Goal: Find specific page/section: Find specific page/section

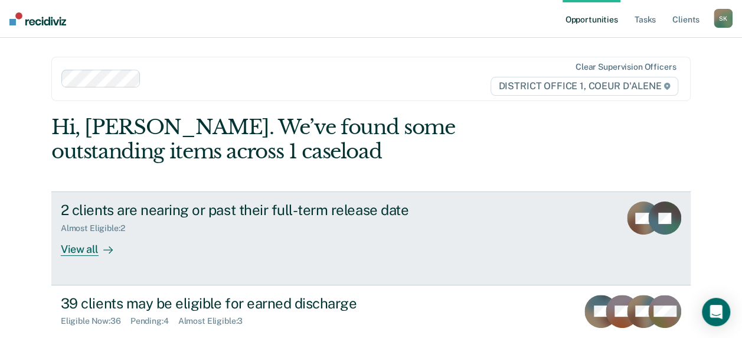
click at [268, 254] on div "2 clients are nearing or past their full-term release date Almost Eligible : 2 …" at bounding box center [282, 228] width 443 height 54
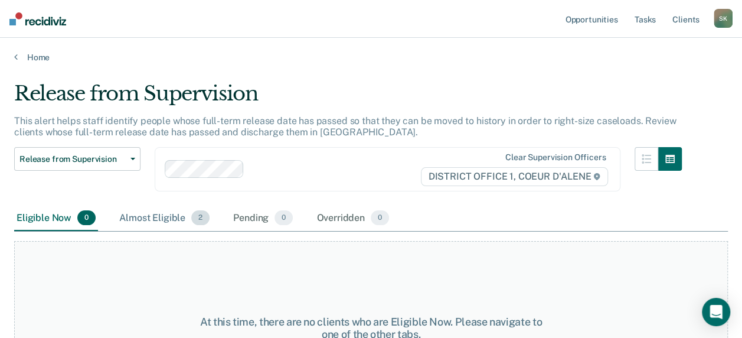
click at [154, 218] on div "Almost Eligible 2" at bounding box center [164, 218] width 95 height 26
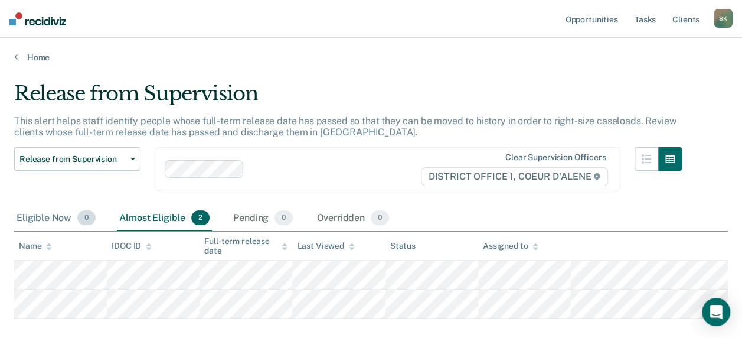
click at [51, 222] on div "Eligible Now 0" at bounding box center [56, 218] width 84 height 26
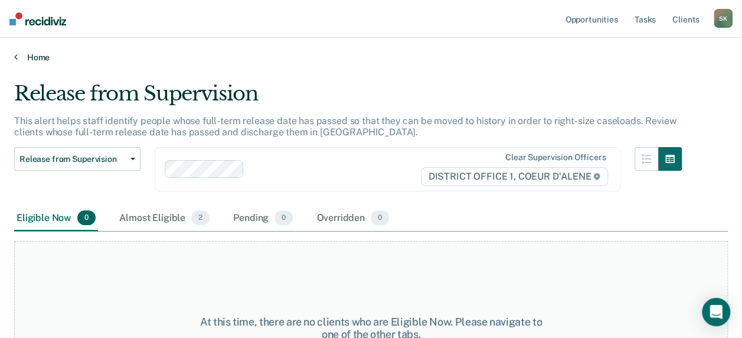
click at [30, 53] on link "Home" at bounding box center [371, 57] width 714 height 11
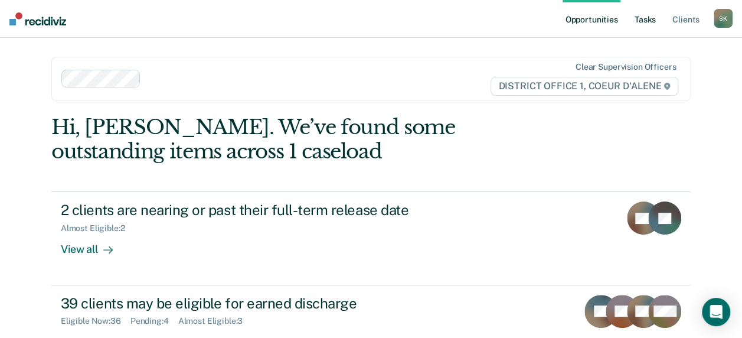
click at [648, 25] on link "Tasks" at bounding box center [645, 19] width 26 height 38
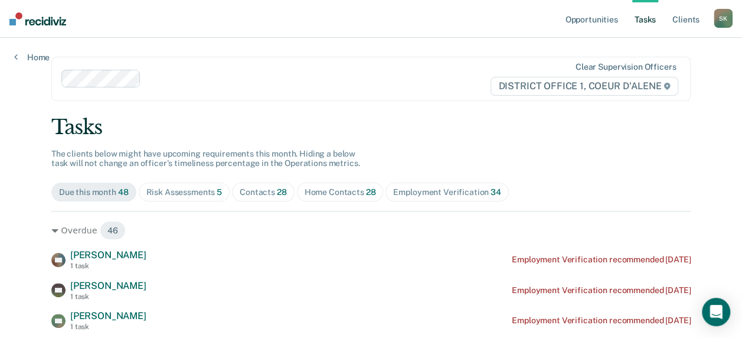
click at [180, 193] on div "Risk Assessments 5" at bounding box center [184, 192] width 76 height 10
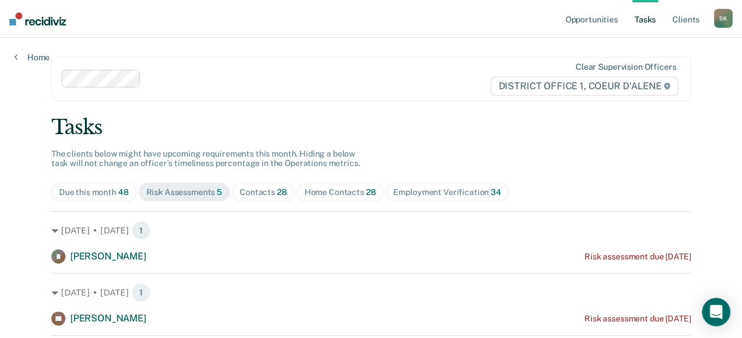
click at [277, 189] on span "28" at bounding box center [282, 191] width 10 height 9
click at [368, 190] on span "Home Contacts 28" at bounding box center [340, 191] width 87 height 19
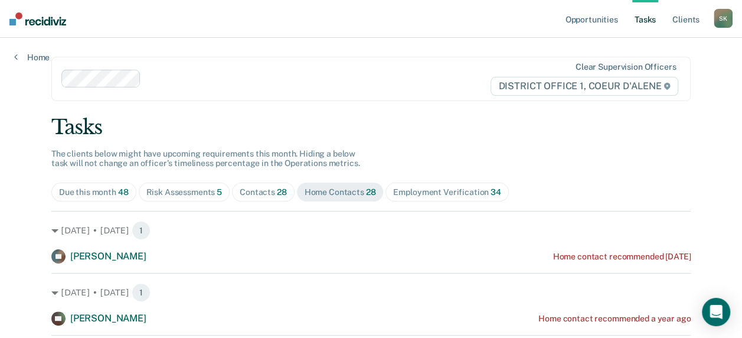
click at [423, 192] on div "Employment Verification 34" at bounding box center [446, 192] width 107 height 10
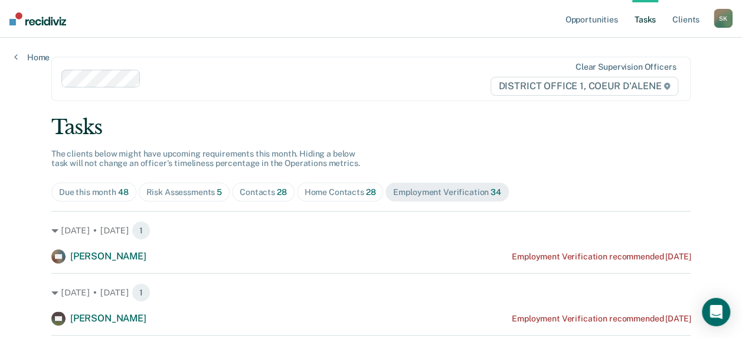
click at [347, 191] on div "Home Contacts 28" at bounding box center [340, 192] width 71 height 10
